Goal: Information Seeking & Learning: Learn about a topic

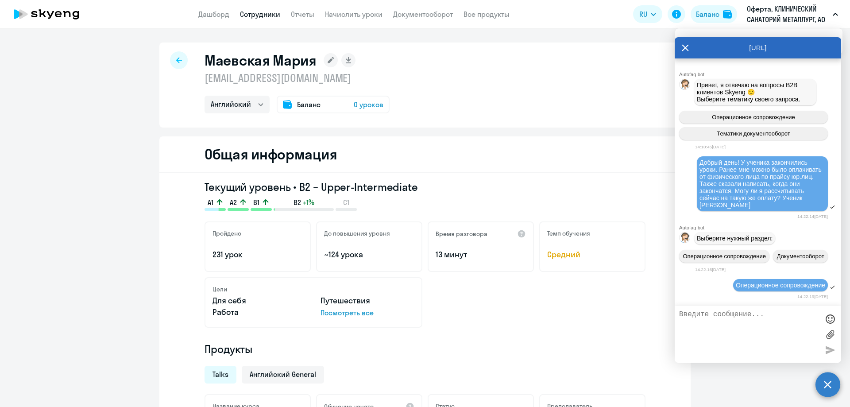
select select "english"
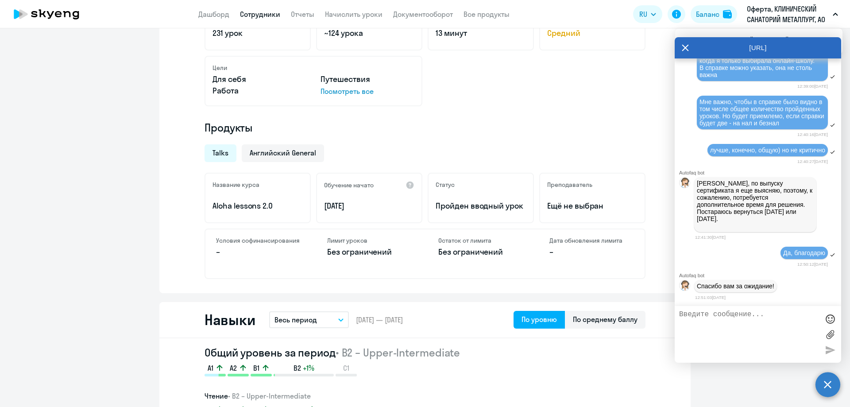
scroll to position [3630, 0]
click at [578, 143] on div "Talks Английский General" at bounding box center [422, 150] width 446 height 23
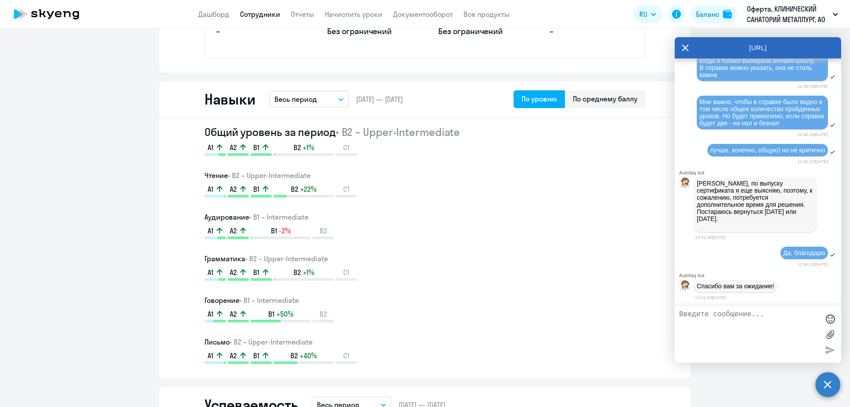
scroll to position [443, 0]
click at [389, 232] on div "A1 A2 B1 -2% B2" at bounding box center [425, 231] width 441 height 13
drag, startPoint x: 302, startPoint y: 128, endPoint x: 387, endPoint y: 132, distance: 85.1
click at [387, 132] on h2 "Общий уровень за период • B2 – Upper-Intermediate" at bounding box center [425, 131] width 441 height 14
click at [416, 133] on span "• B2 – Upper-Intermediate" at bounding box center [398, 130] width 125 height 13
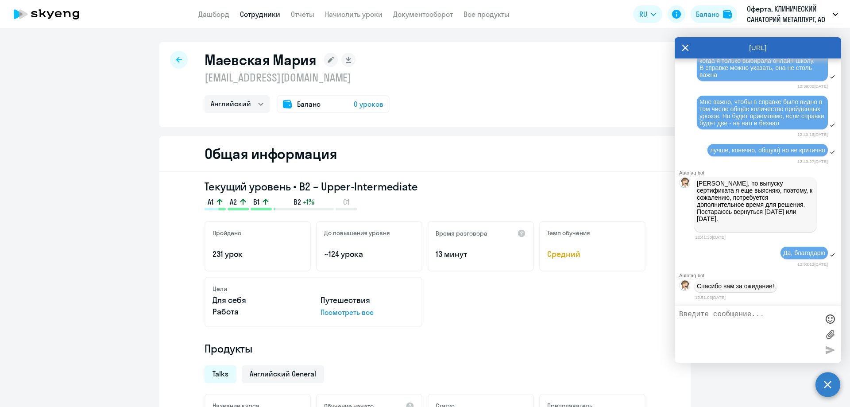
scroll to position [0, 0]
click at [428, 155] on div "Общая информация" at bounding box center [424, 154] width 531 height 36
click at [700, 232] on div "[PERSON_NAME], по выпуску сертификата я еще выясняю, поэтому, к сожалению, потр…" at bounding box center [758, 204] width 166 height 58
click at [218, 264] on div "Пройдено 231 урок" at bounding box center [258, 246] width 106 height 50
drag, startPoint x: 219, startPoint y: 255, endPoint x: 232, endPoint y: 255, distance: 13.7
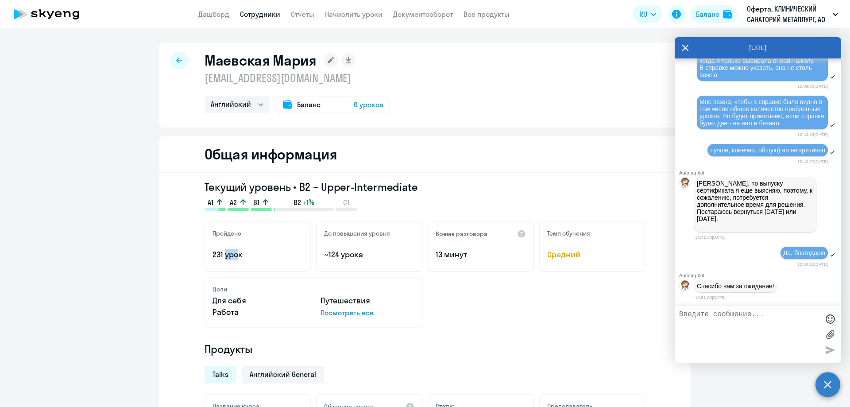
click at [232, 255] on p "231 урок" at bounding box center [257, 255] width 90 height 12
click at [372, 255] on p "~124 урока" at bounding box center [369, 255] width 90 height 12
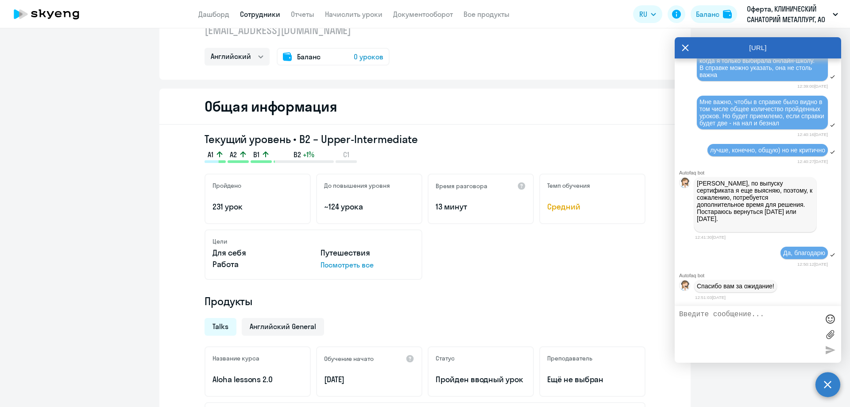
scroll to position [44, 0]
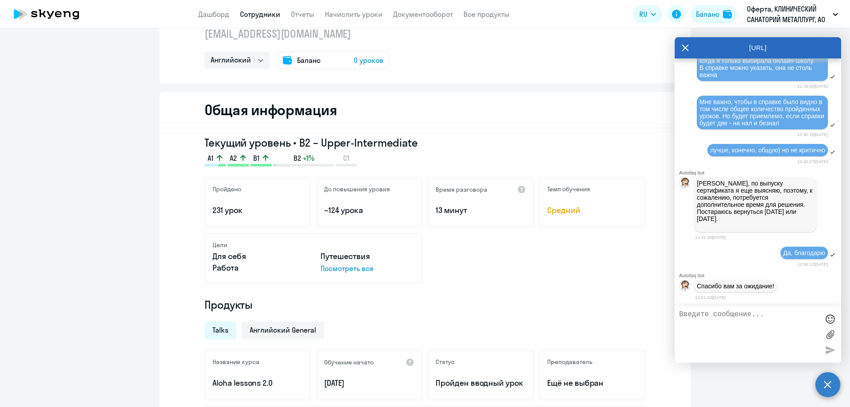
click at [207, 207] on div "Пройдено 231 урок" at bounding box center [258, 202] width 106 height 50
drag, startPoint x: 210, startPoint y: 207, endPoint x: 250, endPoint y: 208, distance: 39.9
click at [250, 208] on p "231 урок" at bounding box center [257, 211] width 90 height 12
click at [457, 304] on h4 "Продукты" at bounding box center [425, 304] width 441 height 14
click at [352, 146] on h3 "Текущий уровень • B2 – Upper-Intermediate" at bounding box center [425, 142] width 441 height 14
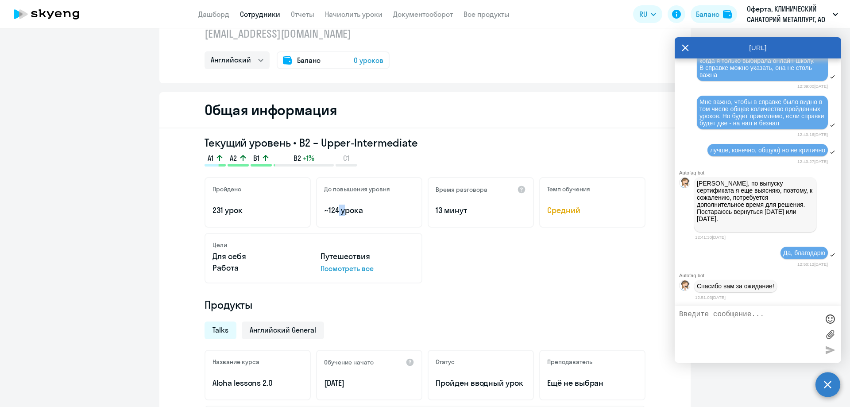
drag, startPoint x: 330, startPoint y: 209, endPoint x: 338, endPoint y: 207, distance: 8.2
click at [338, 207] on p "~124 урока" at bounding box center [369, 211] width 90 height 12
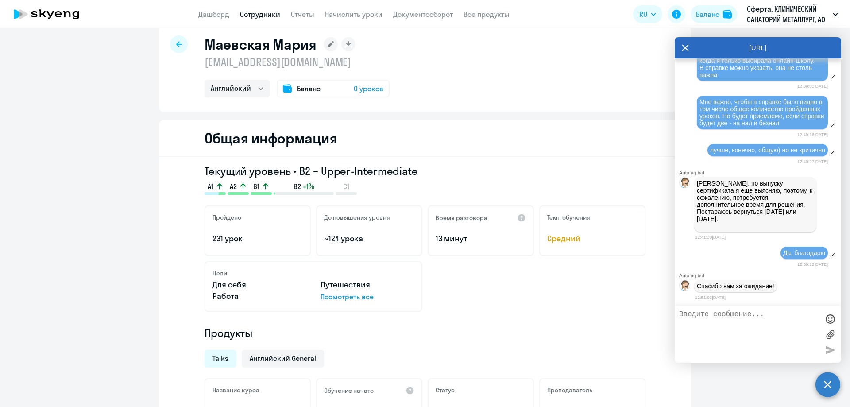
scroll to position [0, 0]
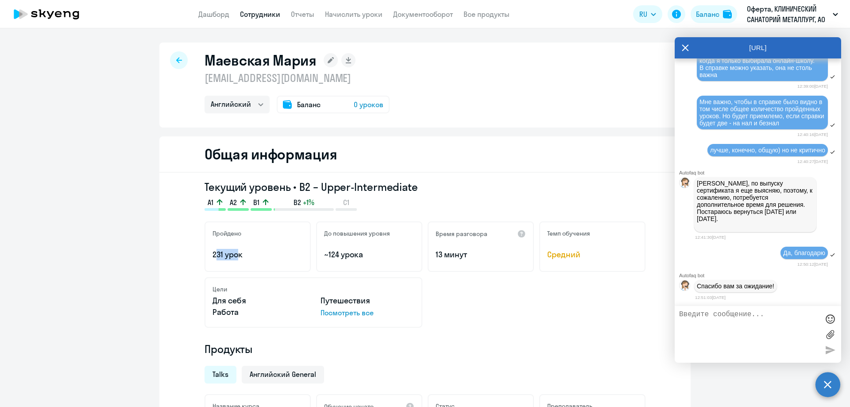
drag, startPoint x: 209, startPoint y: 255, endPoint x: 239, endPoint y: 255, distance: 31.0
click at [239, 255] on div "Пройдено 231 урок" at bounding box center [258, 246] width 106 height 50
click at [239, 255] on p "231 урок" at bounding box center [257, 255] width 90 height 12
click at [230, 262] on div "Пройдено 231 урок" at bounding box center [258, 246] width 106 height 50
drag, startPoint x: 325, startPoint y: 254, endPoint x: 355, endPoint y: 254, distance: 30.5
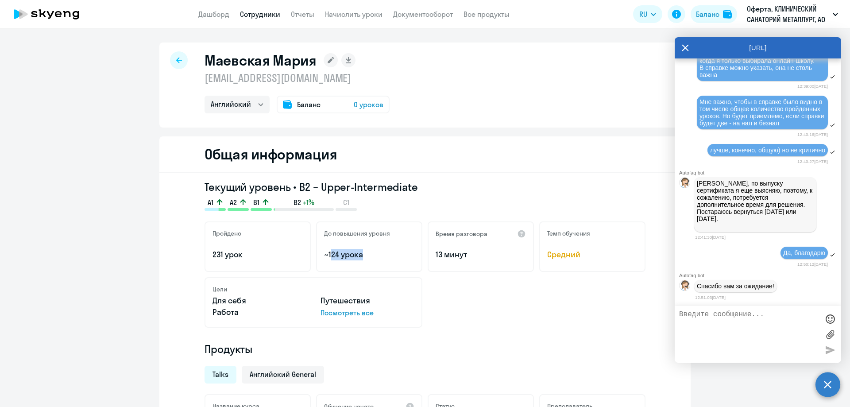
click at [355, 254] on p "~124 урока" at bounding box center [369, 255] width 90 height 12
click at [360, 257] on p "~124 урока" at bounding box center [369, 255] width 90 height 12
click at [342, 209] on icon at bounding box center [346, 209] width 21 height 3
click at [292, 222] on div "Пройдено 231 урок" at bounding box center [258, 246] width 106 height 50
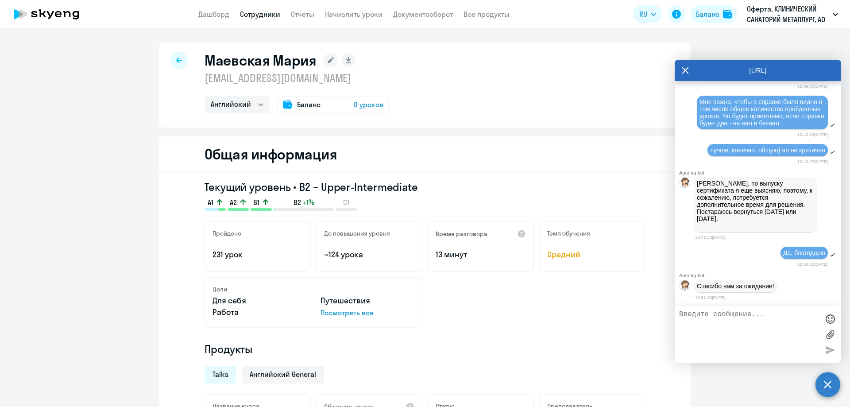
scroll to position [3652, 0]
